Goal: Transaction & Acquisition: Purchase product/service

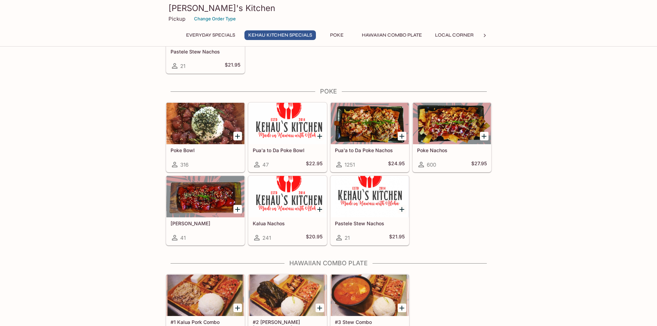
scroll to position [242, 0]
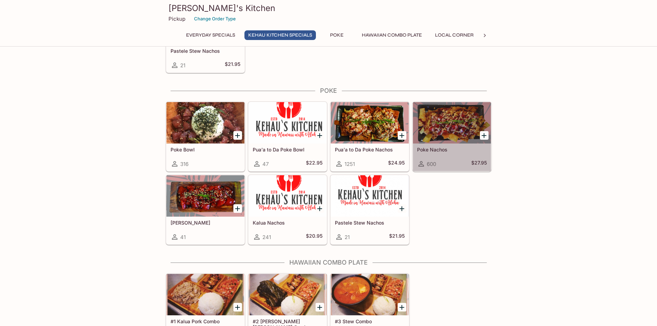
click at [451, 122] on div at bounding box center [452, 122] width 78 height 41
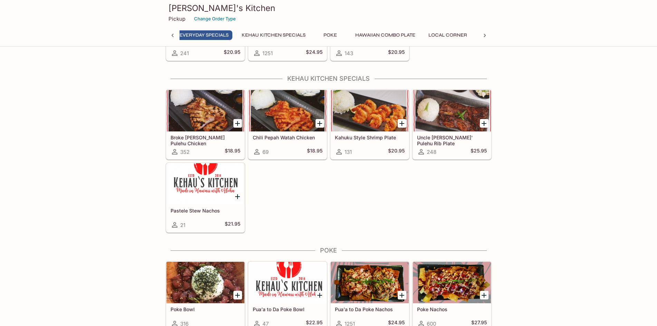
scroll to position [0, 3]
click at [356, 110] on div at bounding box center [370, 110] width 78 height 41
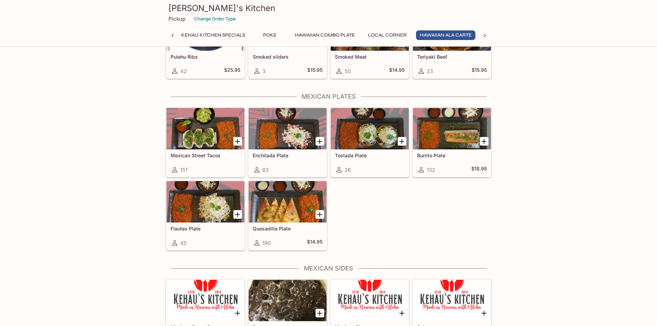
scroll to position [1001, 0]
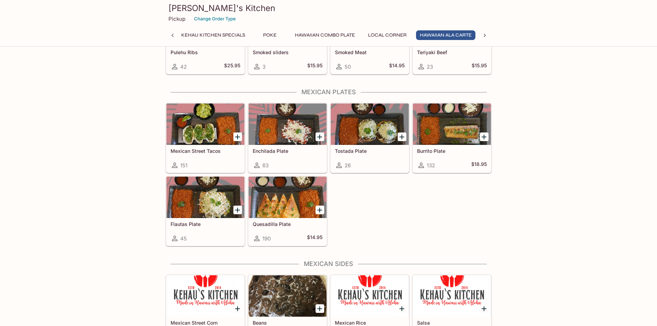
click at [381, 132] on div at bounding box center [370, 124] width 78 height 41
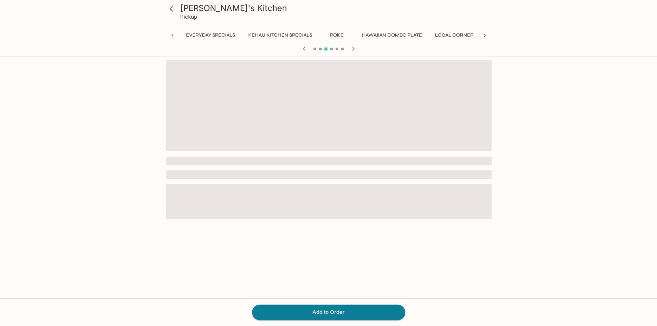
scroll to position [0, 122]
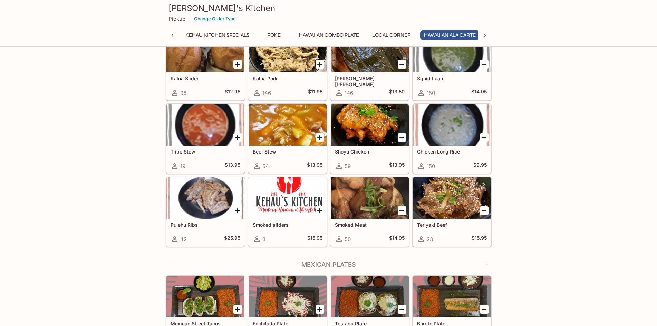
scroll to position [0, 67]
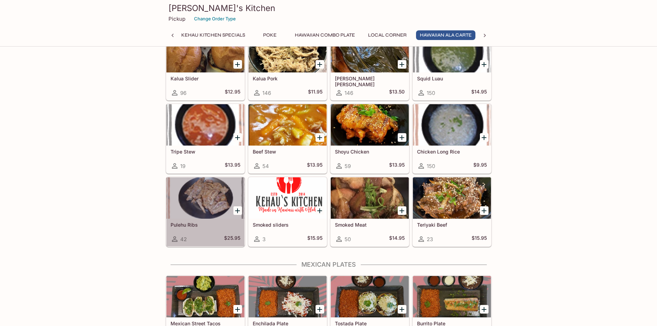
click at [186, 197] on div at bounding box center [205, 197] width 78 height 41
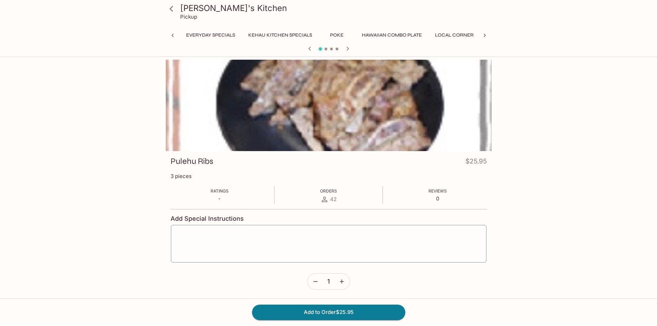
scroll to position [0, 67]
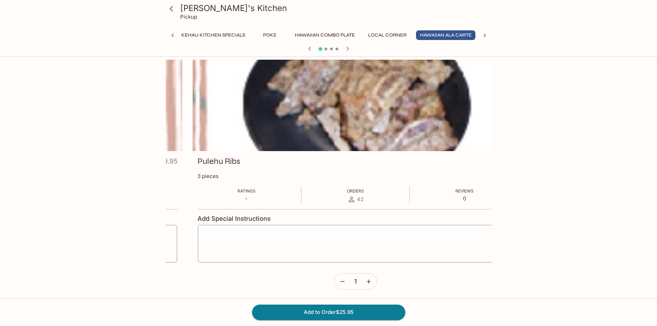
click at [199, 167] on div "Pulehu Ribs $25.95" at bounding box center [355, 162] width 316 height 13
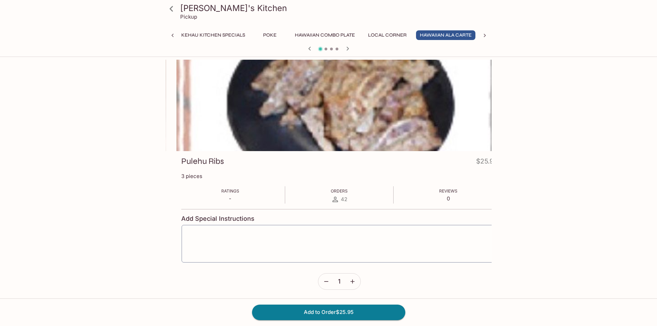
click at [181, 160] on h3 "Pulehu Ribs" at bounding box center [202, 161] width 43 height 11
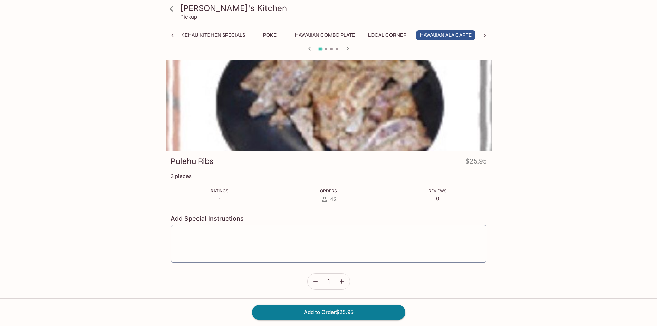
click at [182, 160] on h3 "Pulehu Ribs" at bounding box center [192, 161] width 43 height 11
click at [175, 11] on icon at bounding box center [171, 9] width 12 height 12
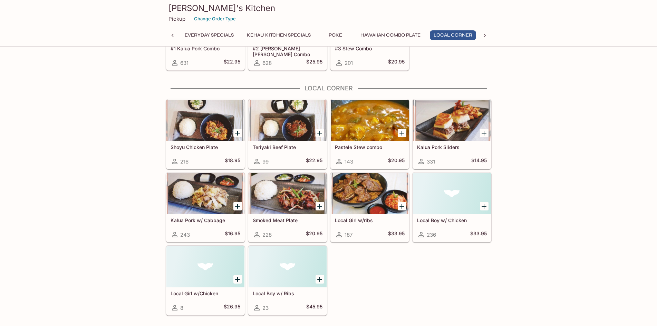
scroll to position [587, 0]
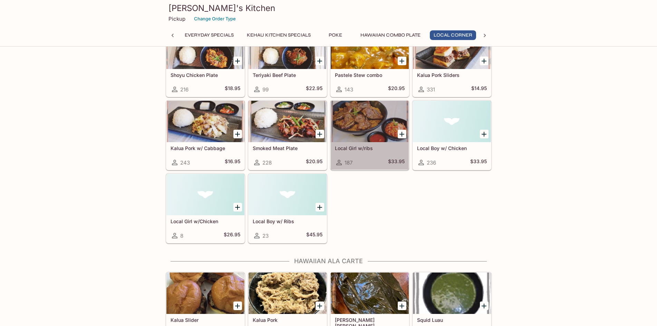
click at [373, 146] on h5 "Local Girl w/ribs" at bounding box center [370, 148] width 70 height 6
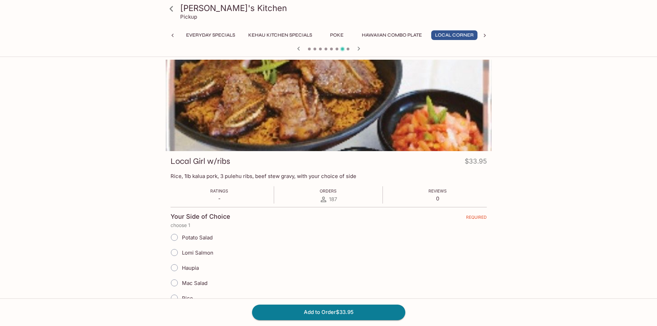
scroll to position [0, 1]
click at [172, 8] on icon at bounding box center [171, 9] width 12 height 12
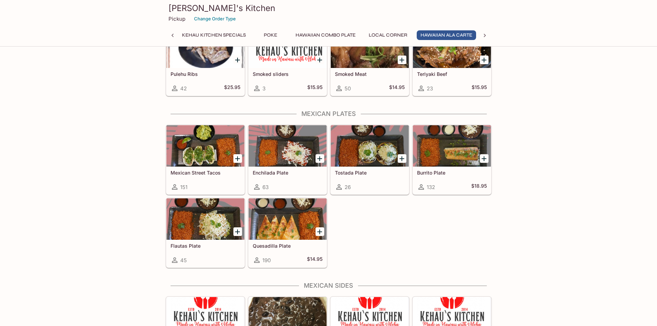
scroll to position [0, 67]
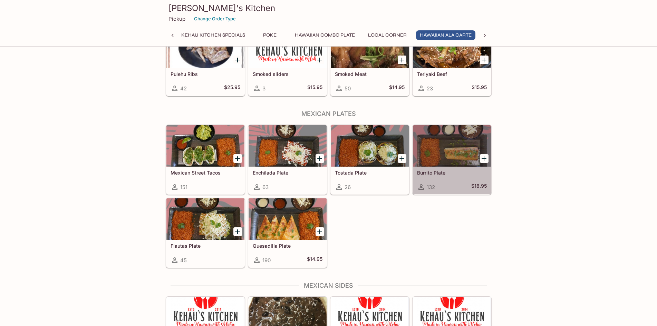
click at [442, 166] on div at bounding box center [452, 145] width 78 height 41
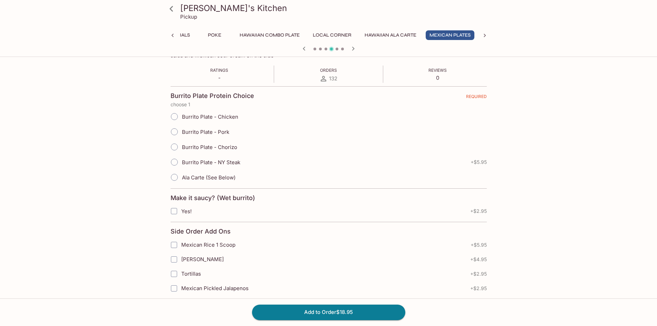
scroll to position [138, 0]
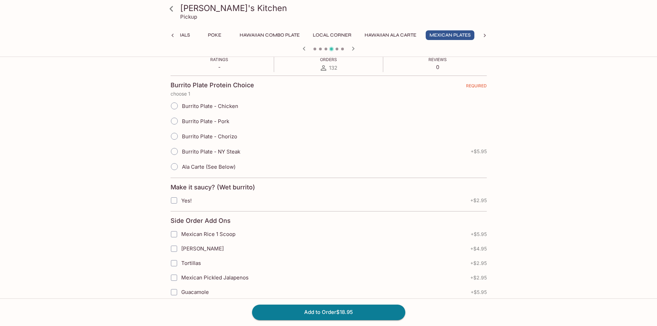
click at [173, 197] on input "Yes!" at bounding box center [174, 201] width 14 height 14
checkbox input "true"
click at [184, 110] on label "Burrito Plate - Chicken" at bounding box center [202, 105] width 71 height 15
click at [182, 110] on input "Burrito Plate - Chicken" at bounding box center [174, 106] width 14 height 14
radio input "true"
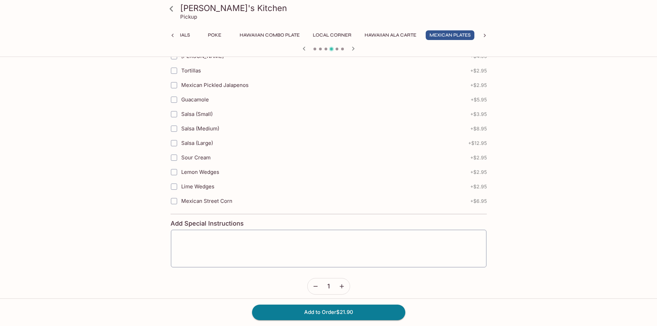
scroll to position [337, 0]
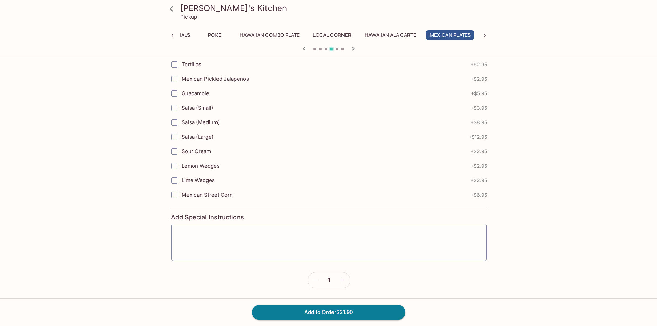
click at [205, 196] on span "Mexican Street Corn" at bounding box center [207, 195] width 51 height 7
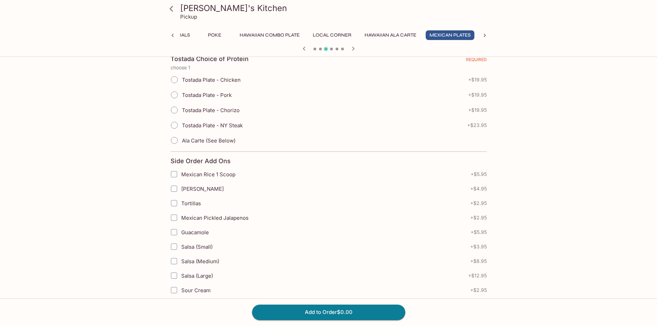
scroll to position [0, 0]
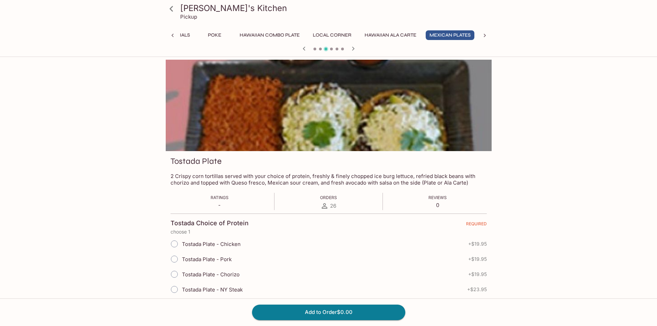
click at [355, 45] on icon "button" at bounding box center [353, 49] width 8 height 8
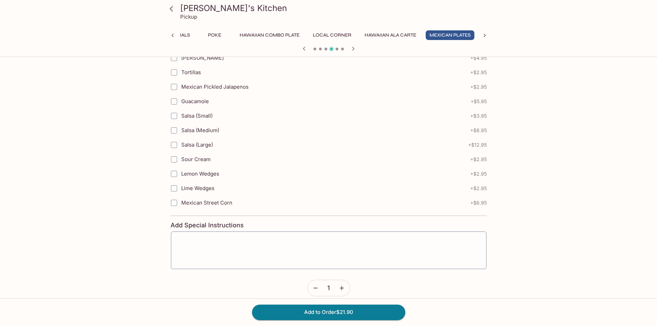
scroll to position [337, 0]
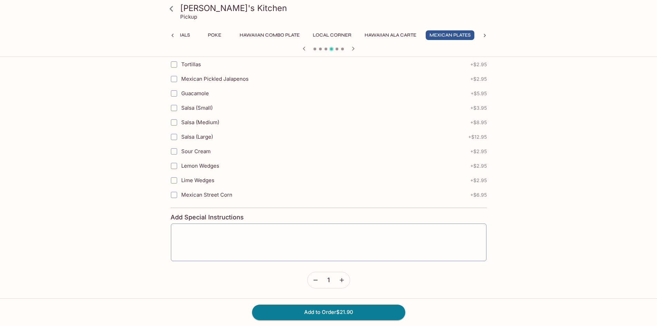
click at [172, 194] on input "Mexican Street Corn" at bounding box center [174, 195] width 14 height 14
checkbox input "true"
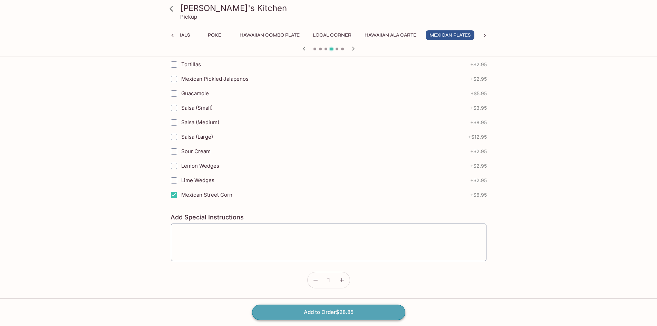
click at [359, 314] on button "Add to Order $28.85" at bounding box center [328, 312] width 153 height 15
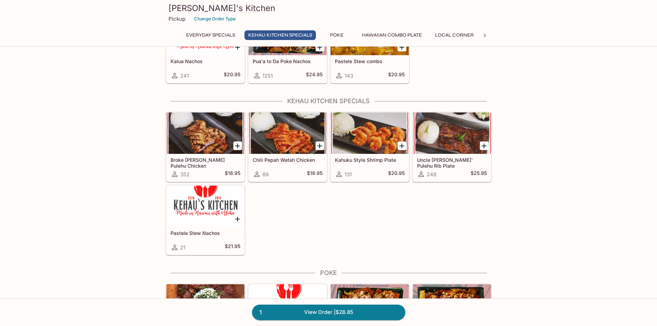
scroll to position [207, 0]
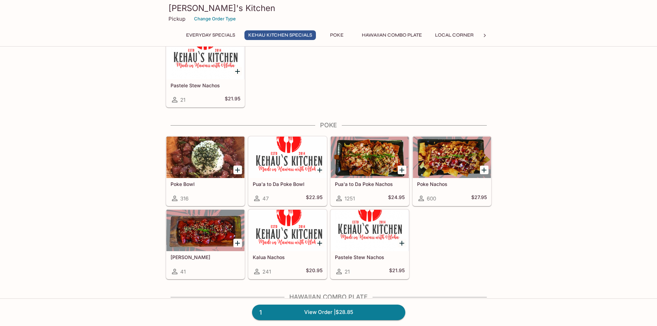
click at [192, 156] on div at bounding box center [205, 157] width 78 height 41
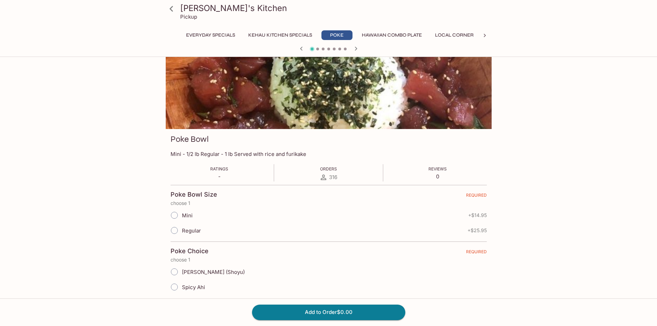
scroll to position [35, 0]
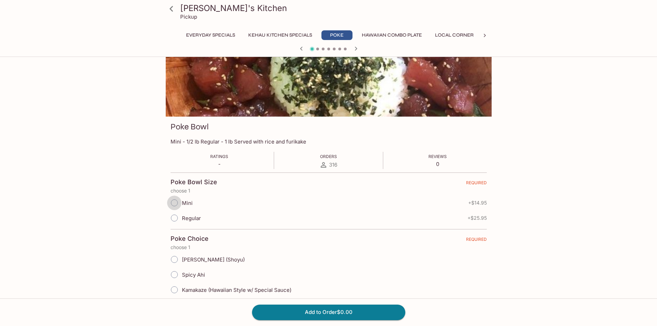
click at [179, 206] on input "Mini" at bounding box center [174, 203] width 14 height 14
radio input "true"
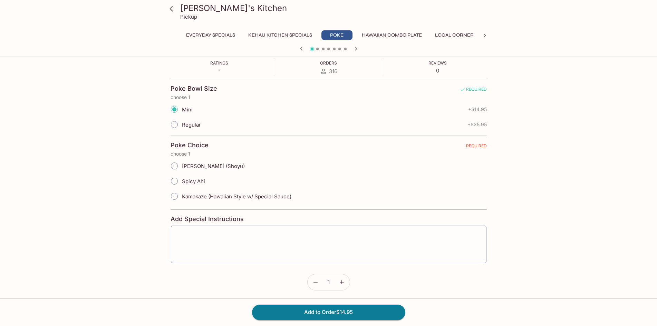
scroll to position [130, 0]
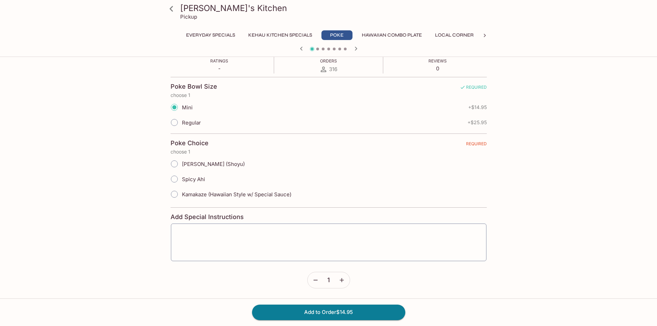
click at [171, 196] on input "Kamakaze (Hawaiian Style w/ Special Sauce)" at bounding box center [174, 194] width 14 height 14
radio input "true"
click at [176, 179] on input "Spicy Ahi" at bounding box center [174, 179] width 14 height 14
radio input "true"
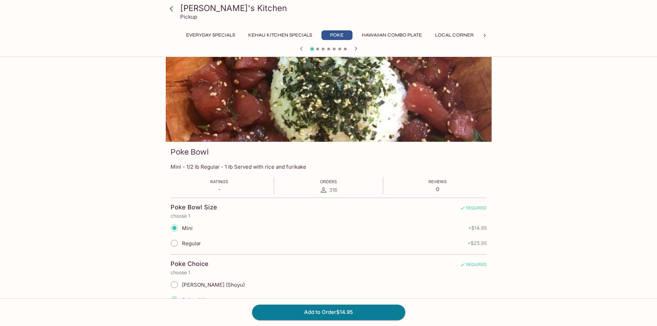
scroll to position [0, 0]
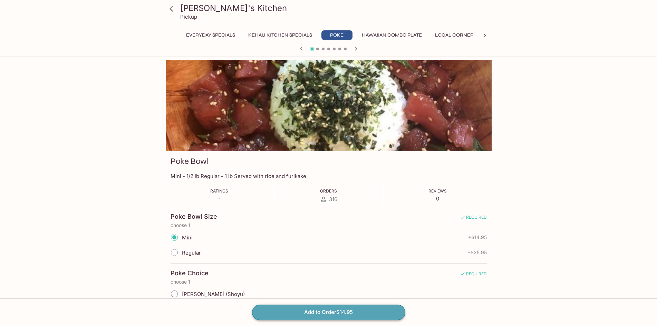
click at [363, 311] on button "Add to Order $14.95" at bounding box center [328, 312] width 153 height 15
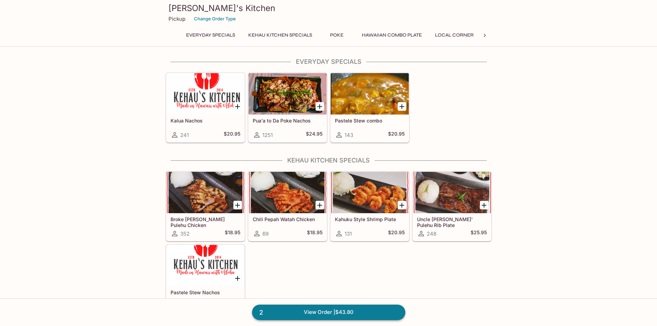
click at [374, 315] on link "2 View Order | $43.80" at bounding box center [328, 312] width 153 height 15
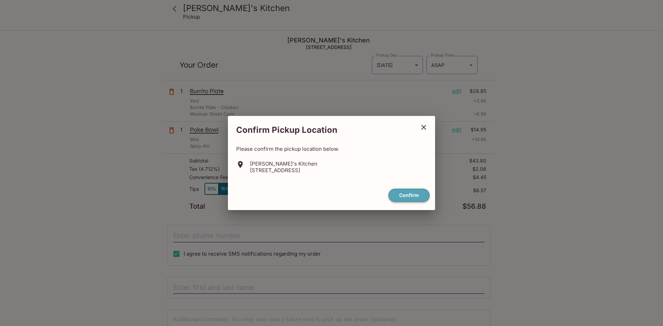
click at [411, 196] on button "Confirm" at bounding box center [408, 195] width 41 height 13
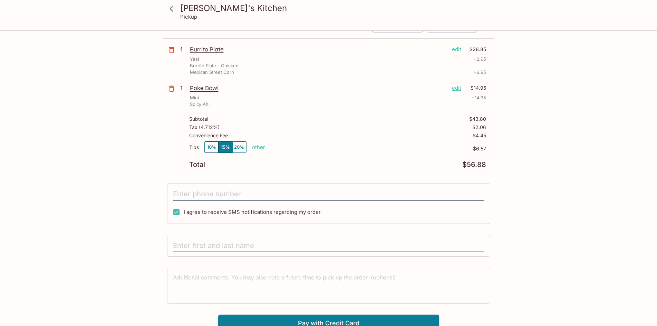
scroll to position [48, 0]
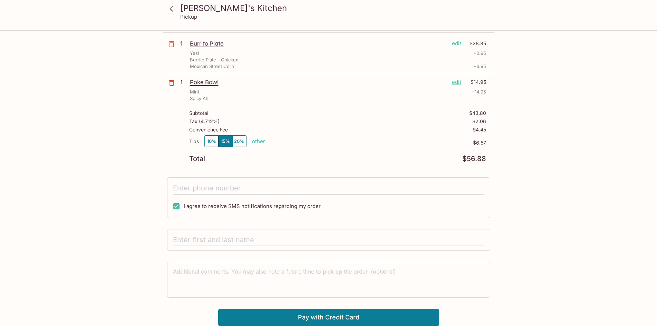
click at [236, 188] on input "tel" at bounding box center [328, 188] width 311 height 13
type input "(808) 295-2734"
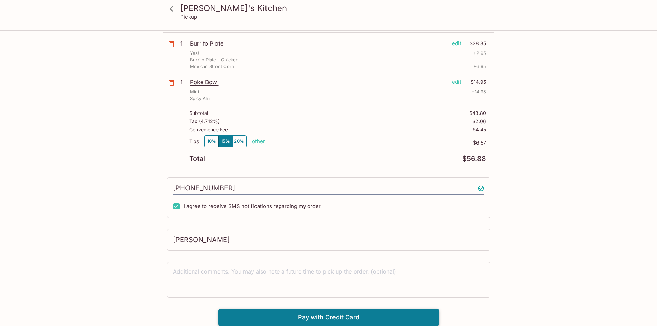
type input "Garrett Sambrano"
click at [411, 317] on button "Pay with Credit Card" at bounding box center [328, 317] width 221 height 17
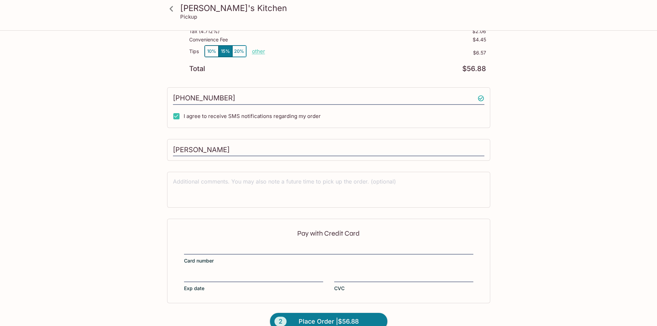
scroll to position [151, 0]
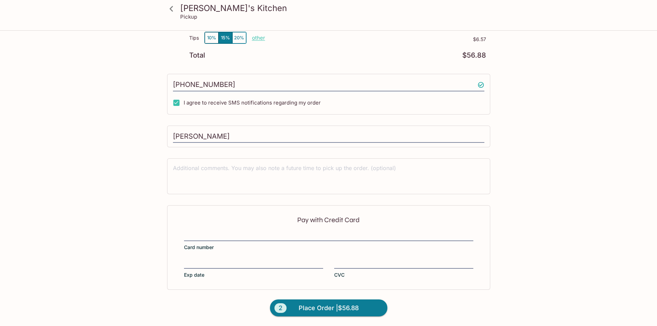
click at [356, 230] on div "Pay with Credit Card Card number Exp date CVC" at bounding box center [328, 247] width 323 height 84
click at [355, 303] on span "Place Order | $56.88" at bounding box center [329, 308] width 60 height 11
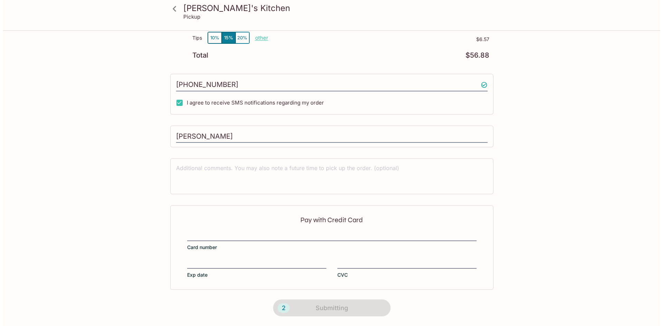
scroll to position [0, 0]
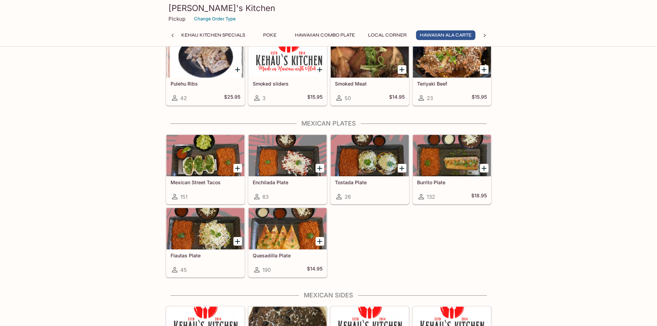
scroll to position [1014, 0]
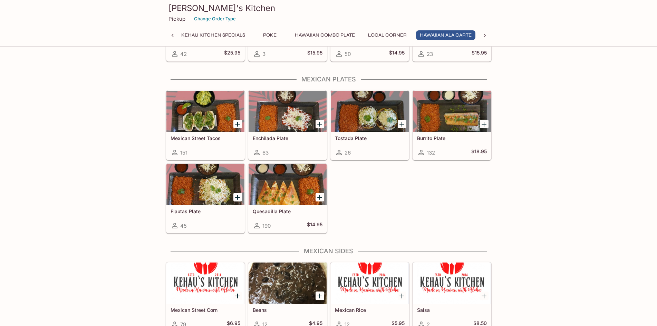
click at [451, 117] on div at bounding box center [452, 111] width 78 height 41
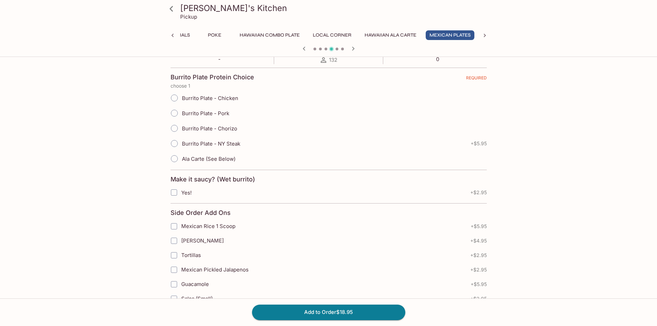
scroll to position [173, 0]
